Goal: Task Accomplishment & Management: Manage account settings

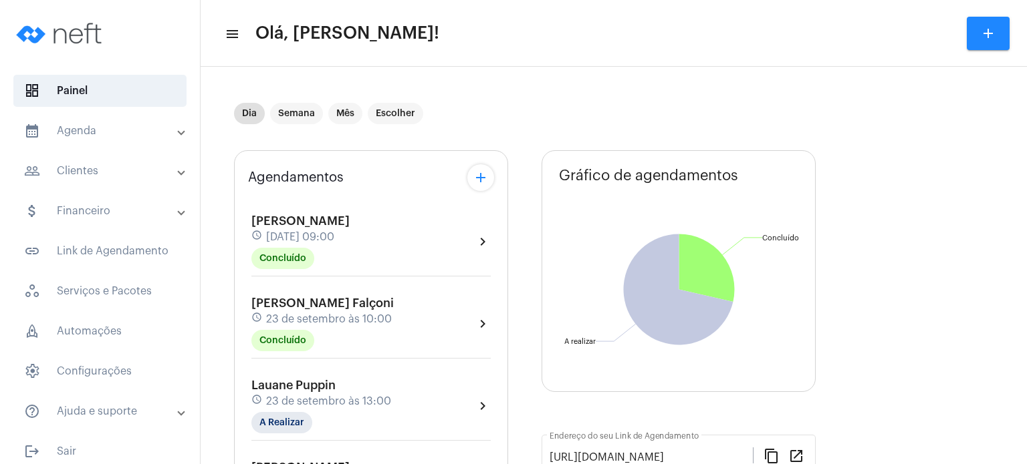
click at [342, 309] on div "[PERSON_NAME] Falçoni schedule [DATE] 10:00 Concluído" at bounding box center [322, 324] width 142 height 55
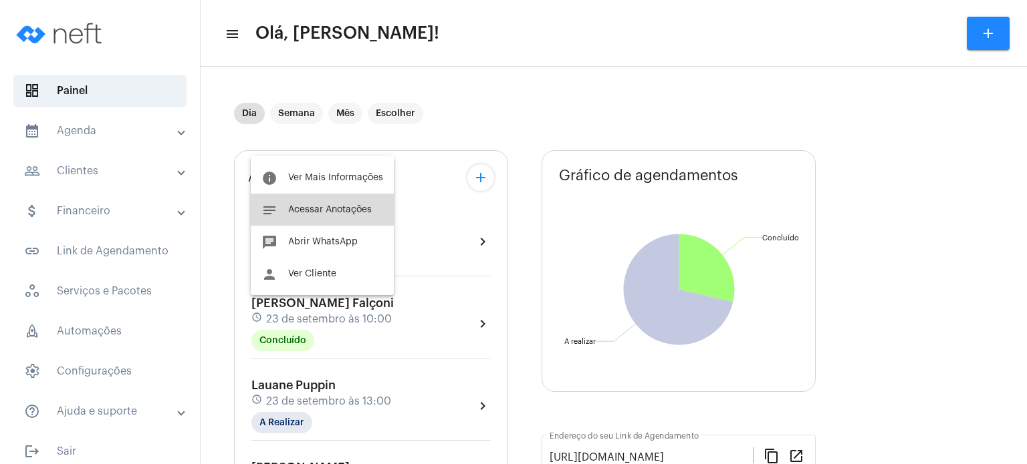
click at [353, 213] on span "Acessar Anotações" at bounding box center [330, 209] width 84 height 9
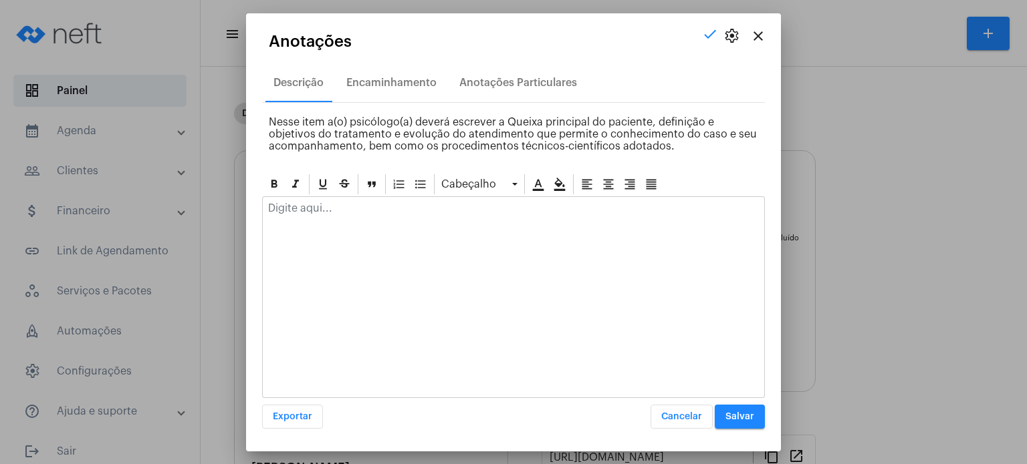
click at [353, 213] on p at bounding box center [513, 209] width 491 height 12
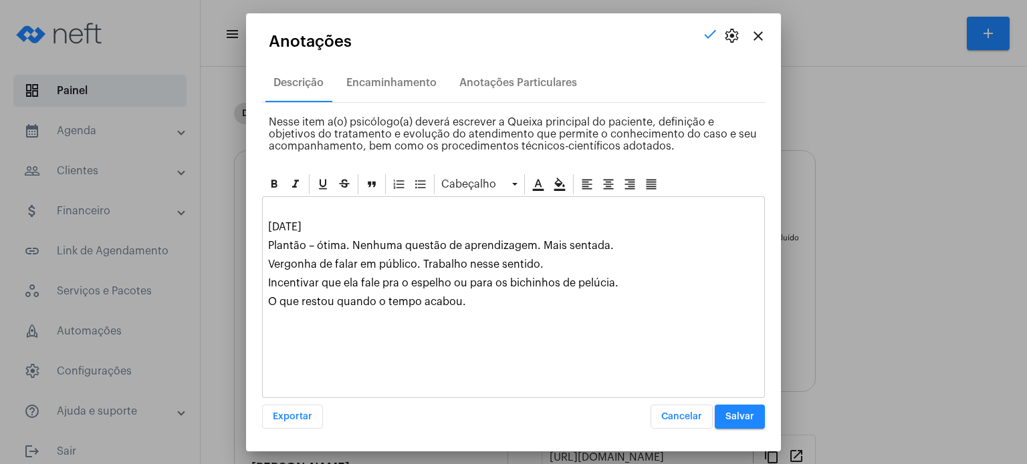
click at [738, 422] on button "Salvar" at bounding box center [739, 417] width 50 height 24
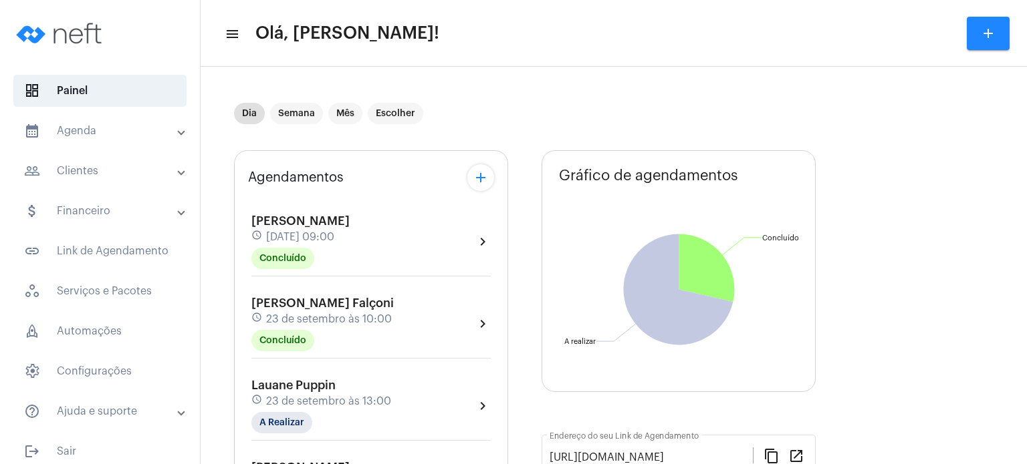
click at [321, 240] on span "[DATE] 09:00" at bounding box center [300, 237] width 68 height 12
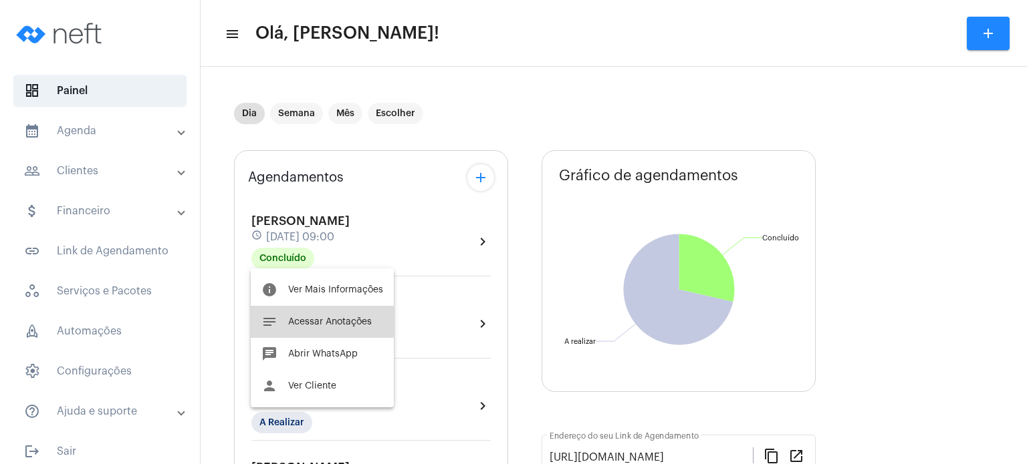
click at [307, 321] on span "Acessar Anotações" at bounding box center [330, 321] width 84 height 9
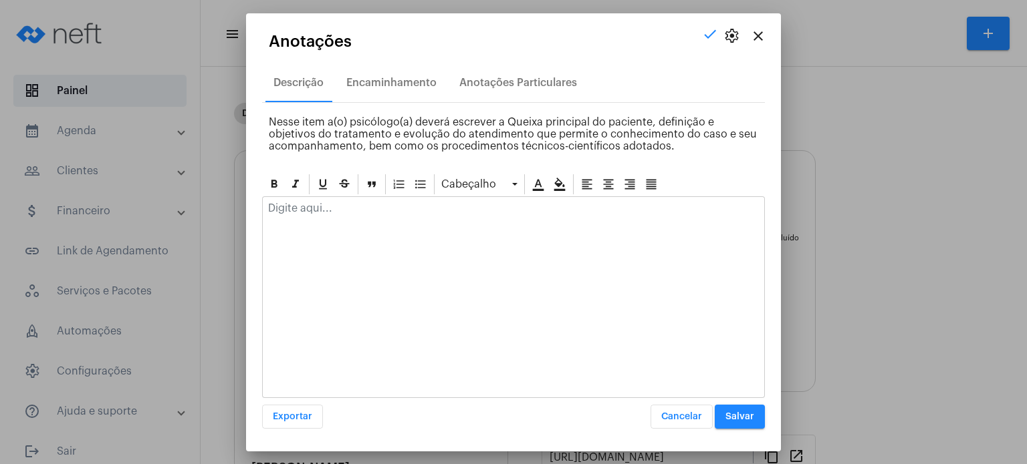
click at [356, 216] on div at bounding box center [513, 211] width 501 height 29
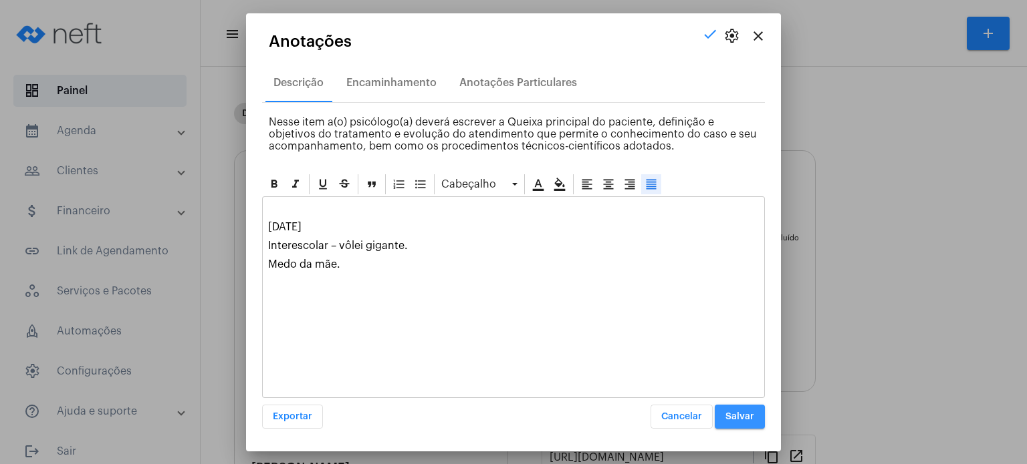
click at [741, 409] on button "Salvar" at bounding box center [739, 417] width 50 height 24
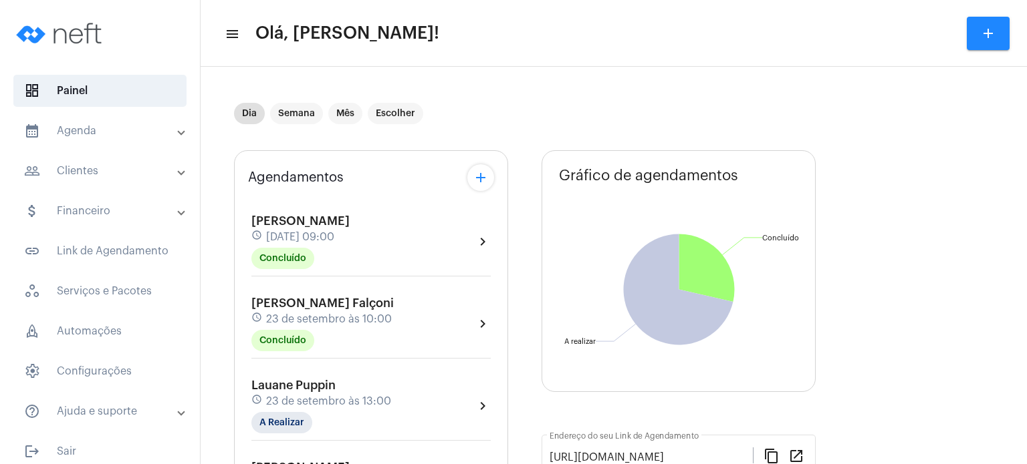
click at [641, 132] on div "Dia Semana Mês Escolher" at bounding box center [523, 113] width 578 height 67
